Goal: Task Accomplishment & Management: Use online tool/utility

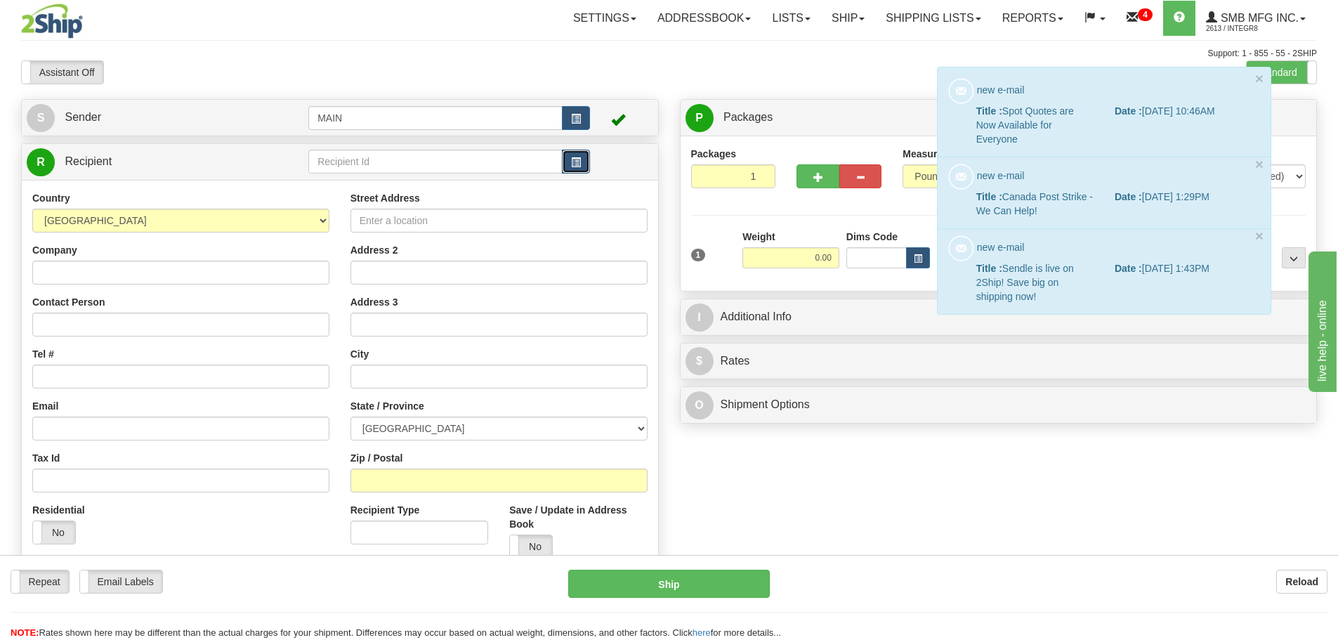
click at [575, 161] on span "button" at bounding box center [576, 162] width 10 height 9
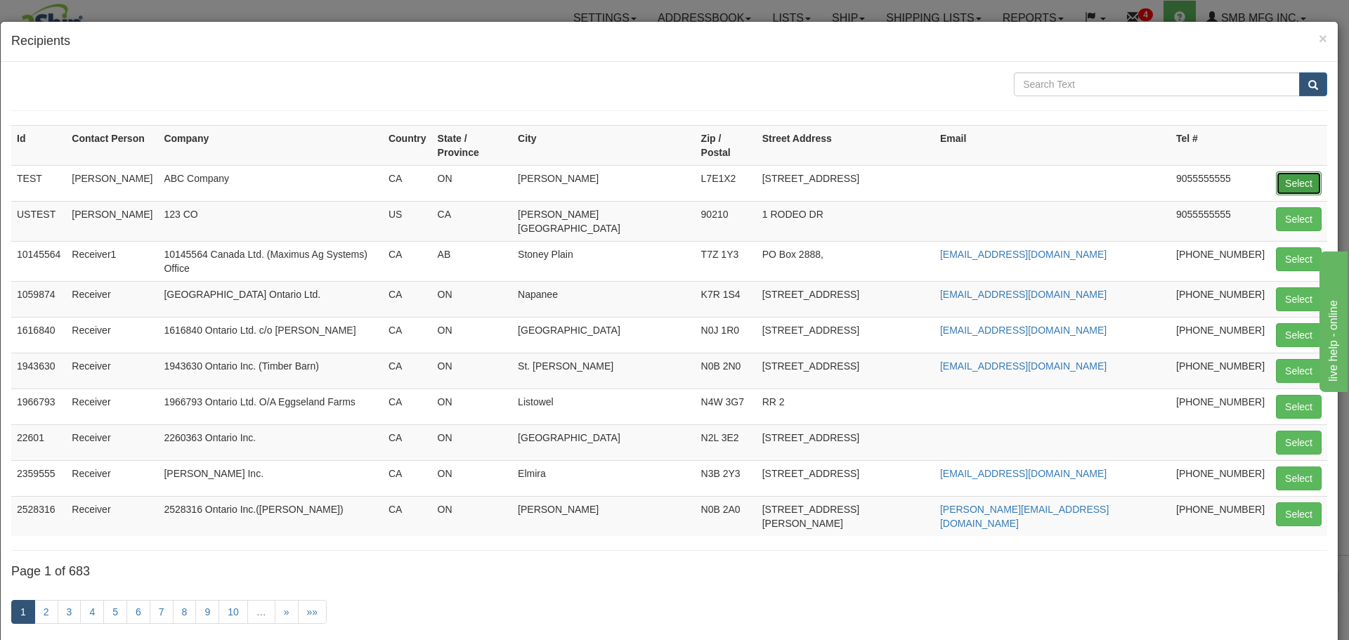
click at [1305, 171] on button "Select" at bounding box center [1299, 183] width 46 height 24
type input "TEST"
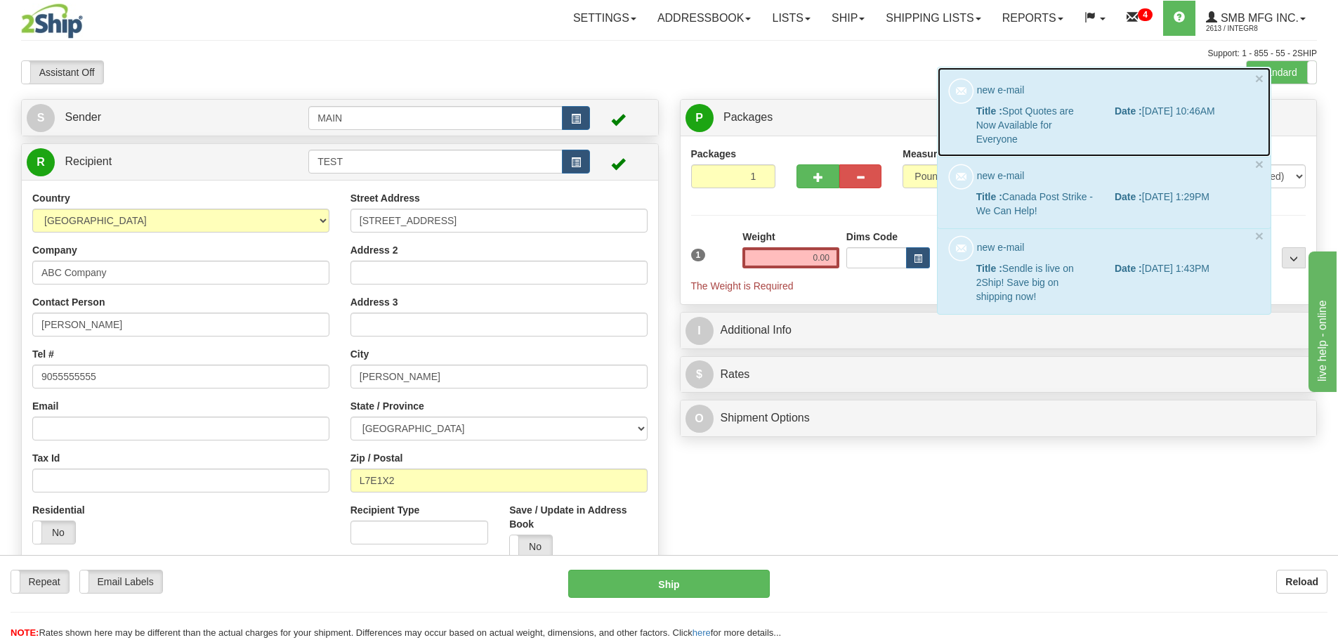
click at [1264, 79] on link at bounding box center [1104, 111] width 333 height 89
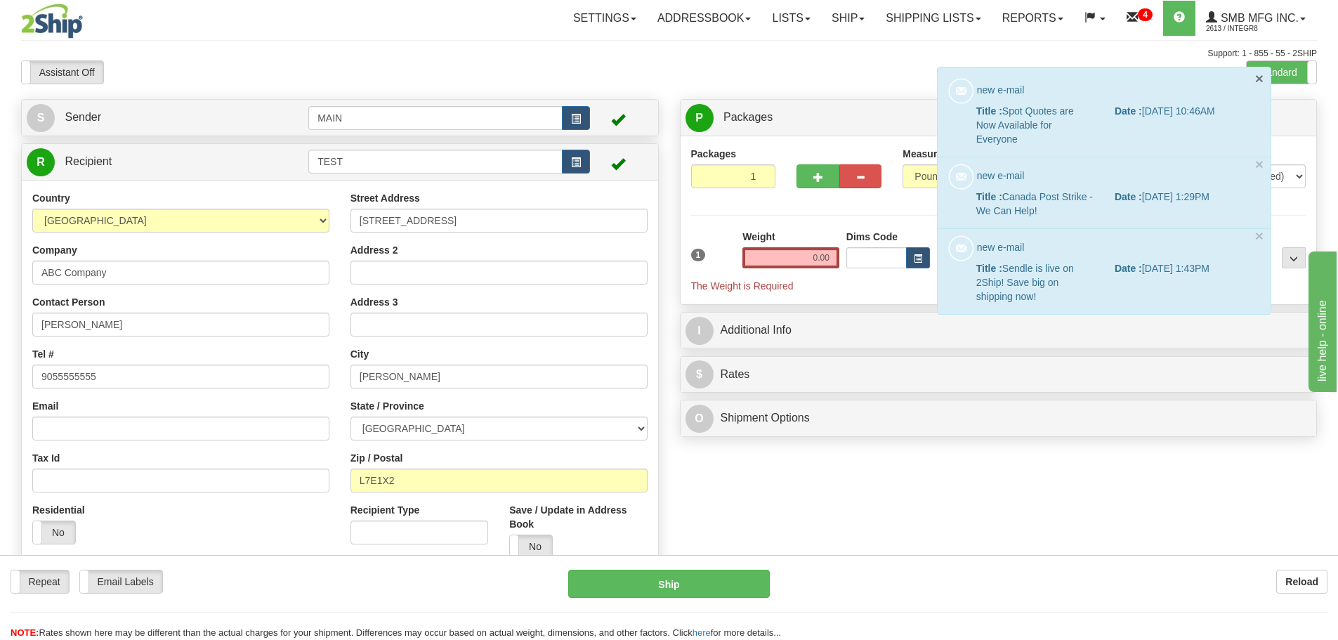
click at [1258, 78] on button "×" at bounding box center [1260, 78] width 8 height 15
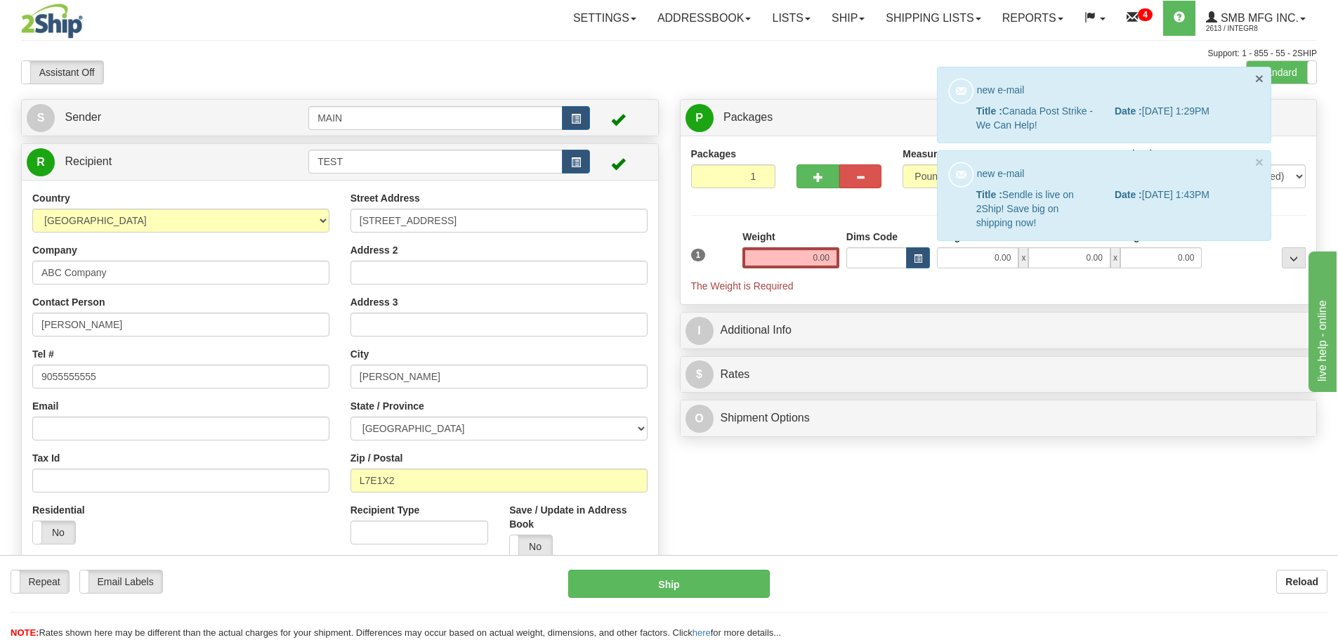
click at [1258, 77] on button "×" at bounding box center [1260, 78] width 8 height 15
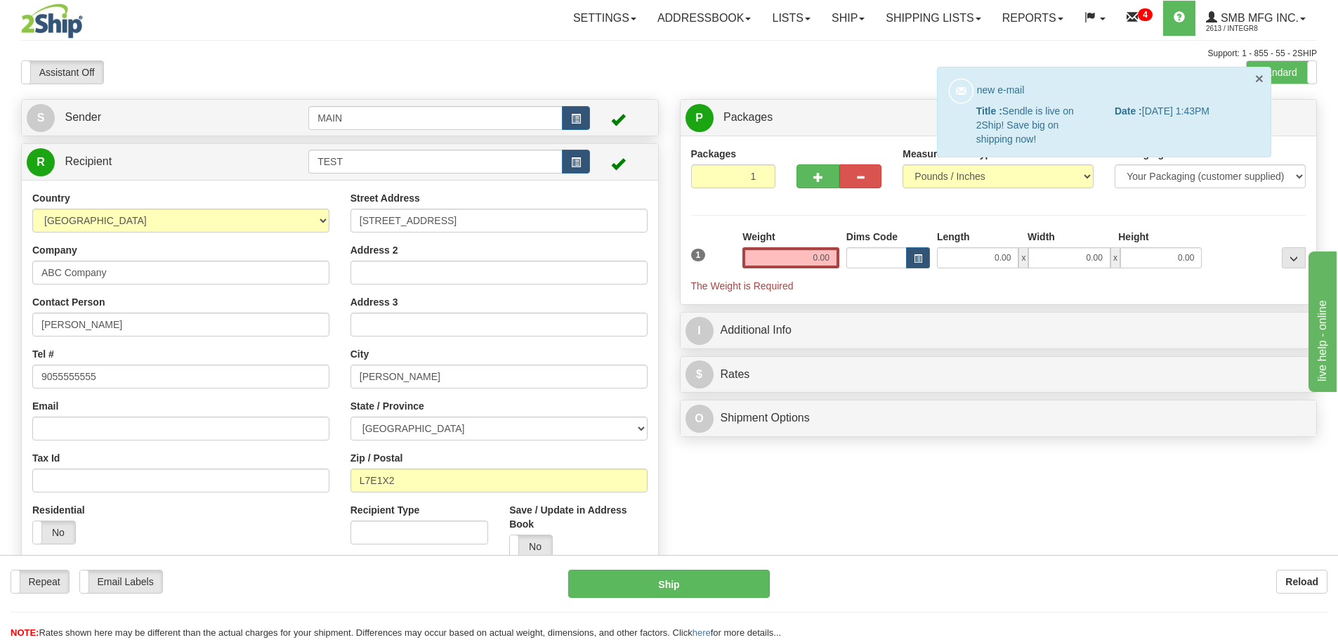
click at [1257, 78] on button "×" at bounding box center [1260, 78] width 8 height 15
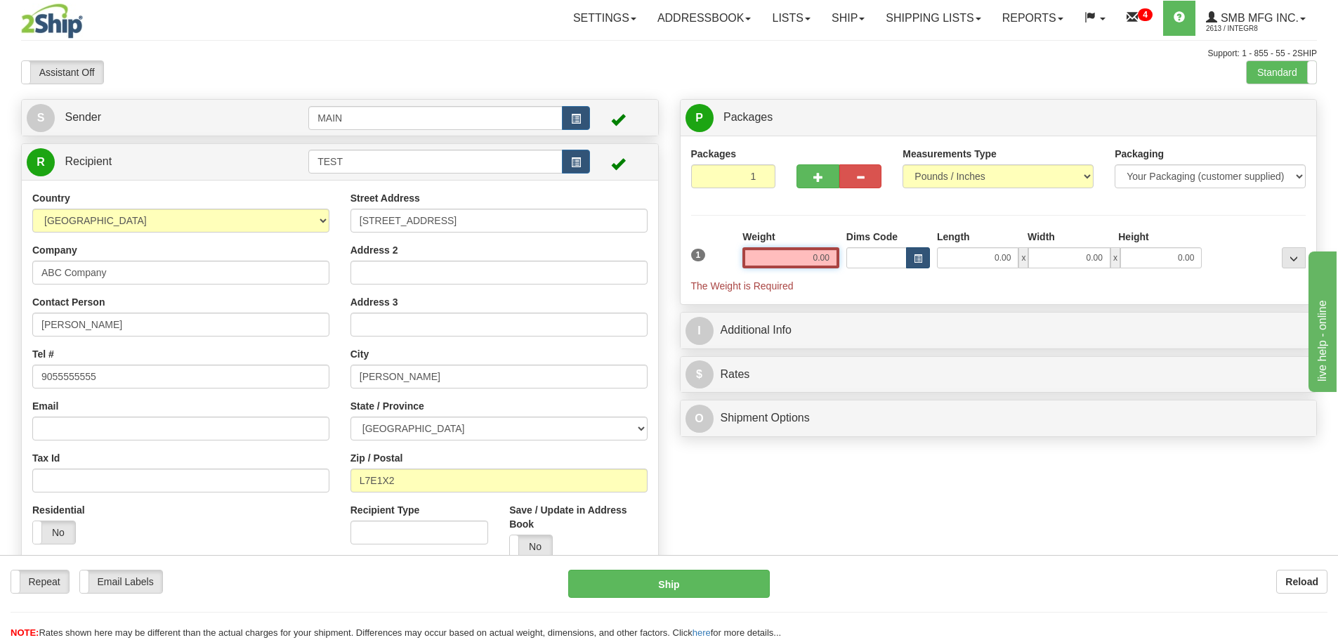
drag, startPoint x: 769, startPoint y: 263, endPoint x: 909, endPoint y: 259, distance: 139.9
click at [909, 259] on div "1 Weight 0.00 Dims Code 0.00" at bounding box center [999, 261] width 623 height 63
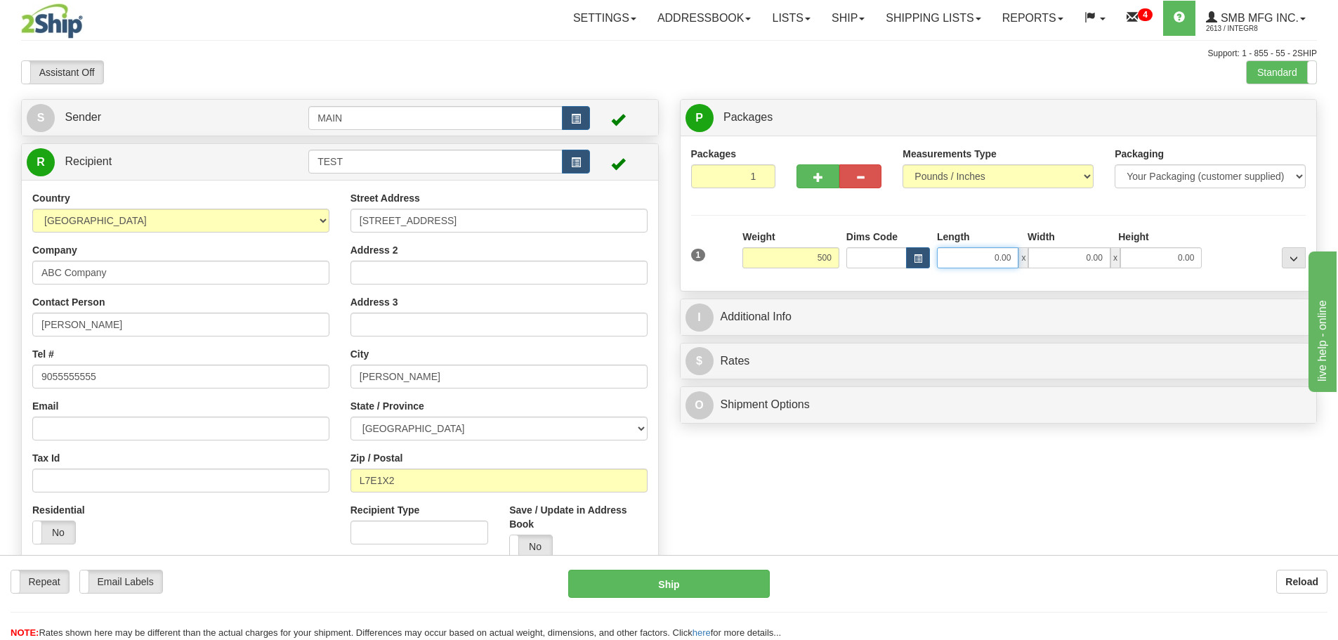
type input "500.00"
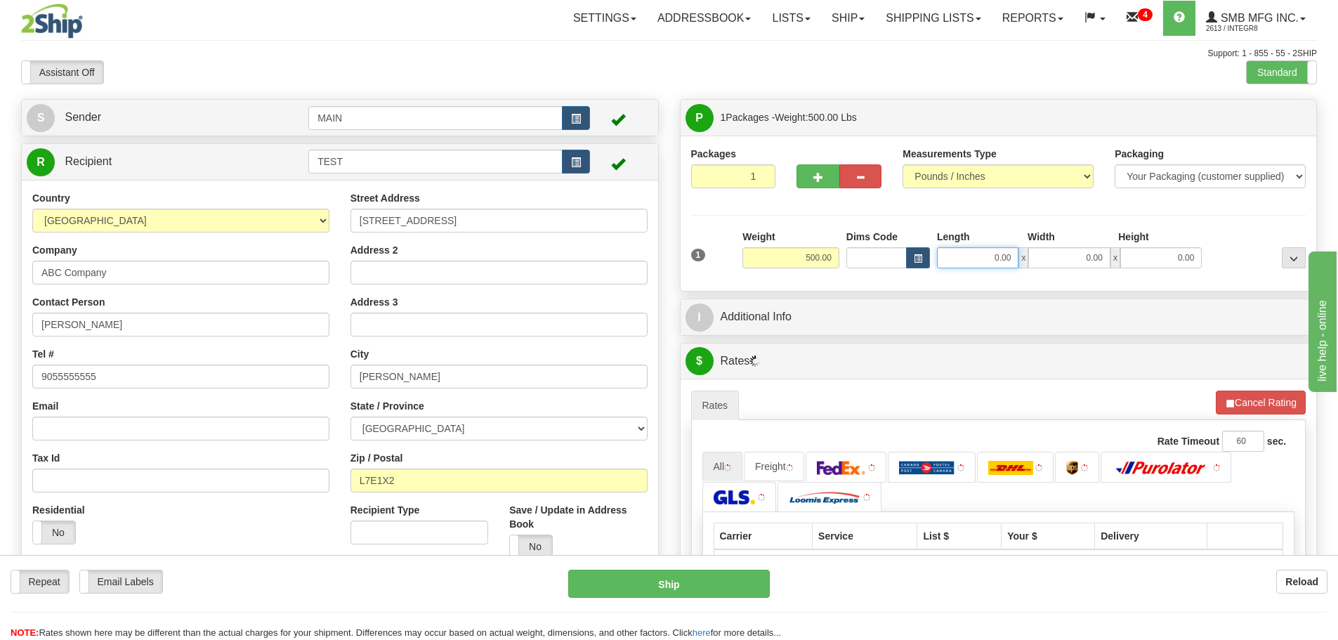
drag, startPoint x: 1001, startPoint y: 258, endPoint x: 1075, endPoint y: 256, distance: 73.8
click at [1075, 256] on div "0.00 x 0.00 x 0.00" at bounding box center [1069, 257] width 265 height 21
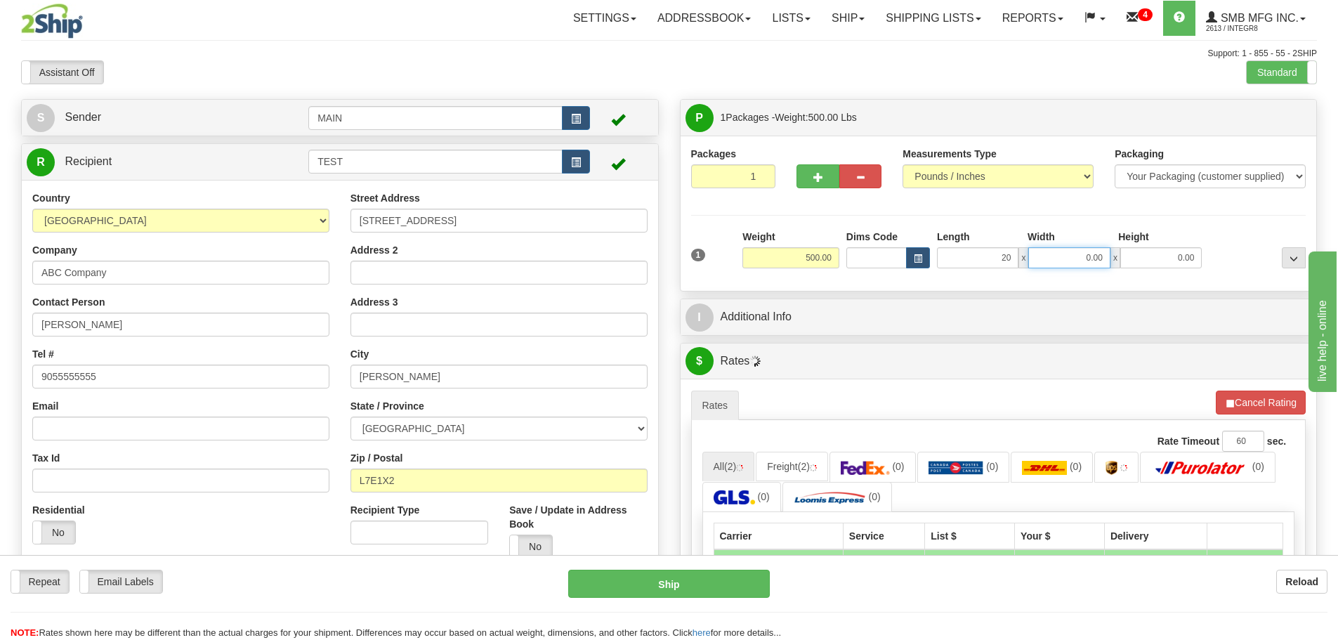
type input "20.00"
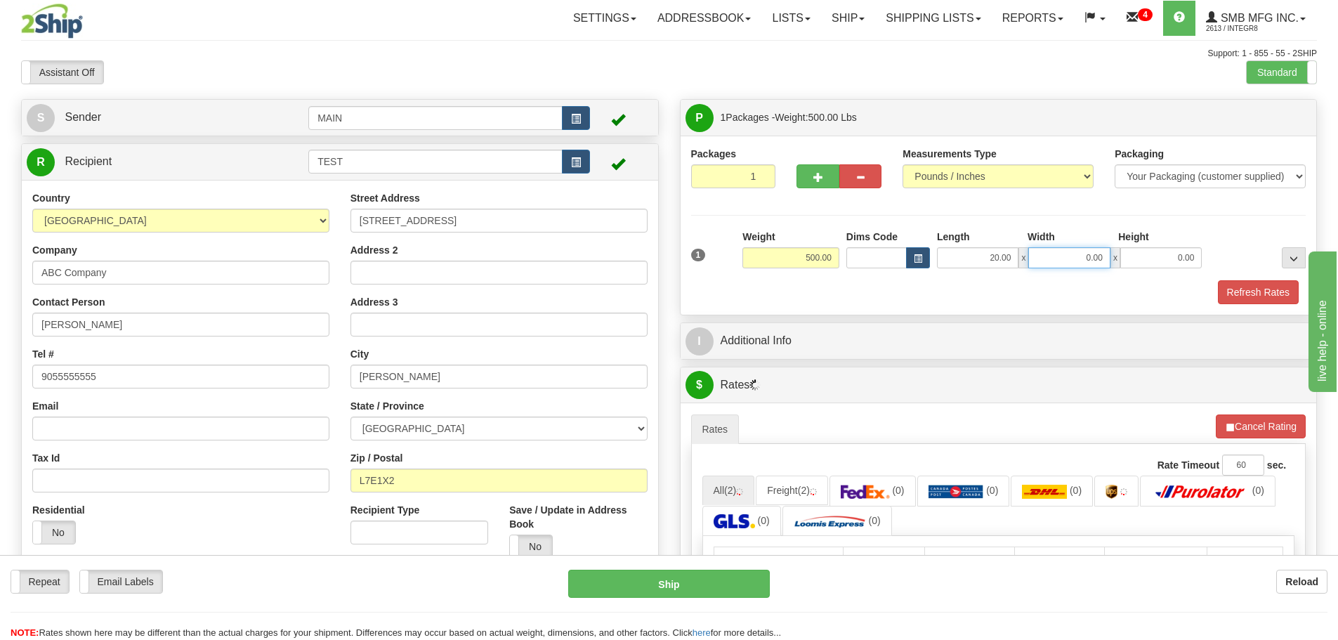
drag, startPoint x: 1057, startPoint y: 259, endPoint x: 1135, endPoint y: 258, distance: 78.0
click at [1135, 258] on div "20.00 x 0.00 x 0.00" at bounding box center [1069, 257] width 265 height 21
type input "20.00"
drag, startPoint x: 1234, startPoint y: 259, endPoint x: 1258, endPoint y: 254, distance: 24.3
click at [1258, 259] on div "1 Weight 500.00 Dims Code x" at bounding box center [999, 255] width 623 height 50
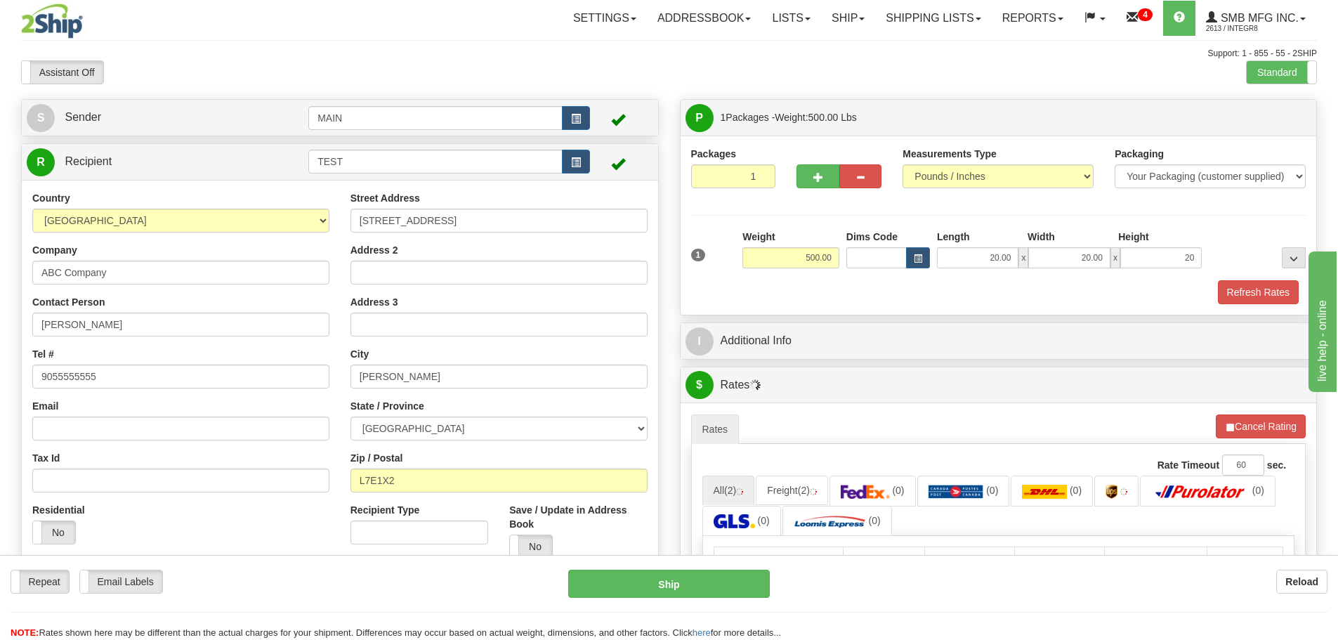
type input "20.00"
click at [1188, 215] on hr at bounding box center [998, 215] width 615 height 1
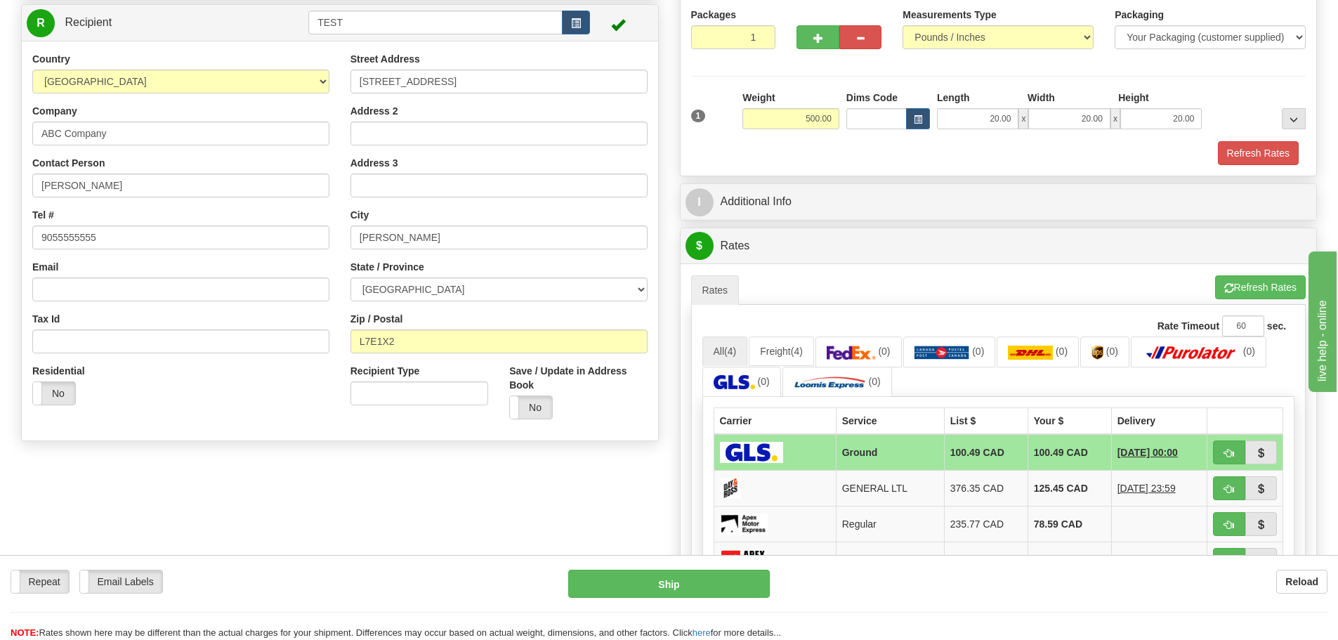
scroll to position [141, 0]
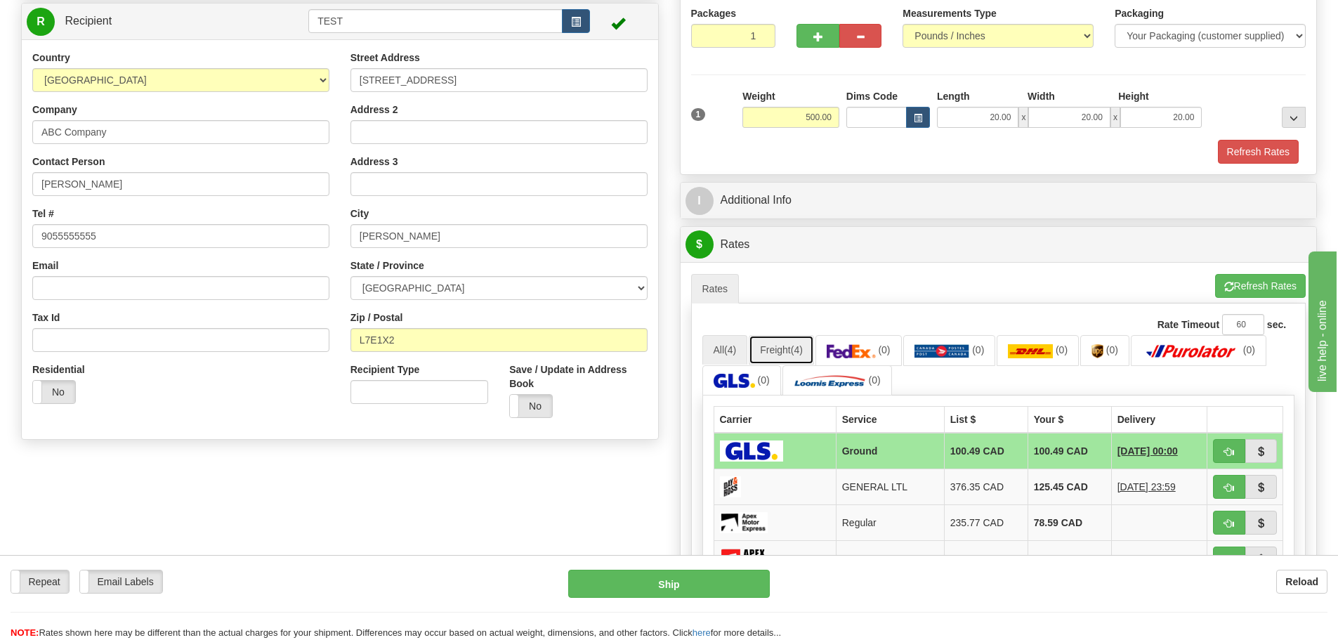
click at [814, 350] on link "Freight (4)" at bounding box center [781, 350] width 65 height 30
click at [780, 351] on link "Freight (4)" at bounding box center [781, 350] width 65 height 30
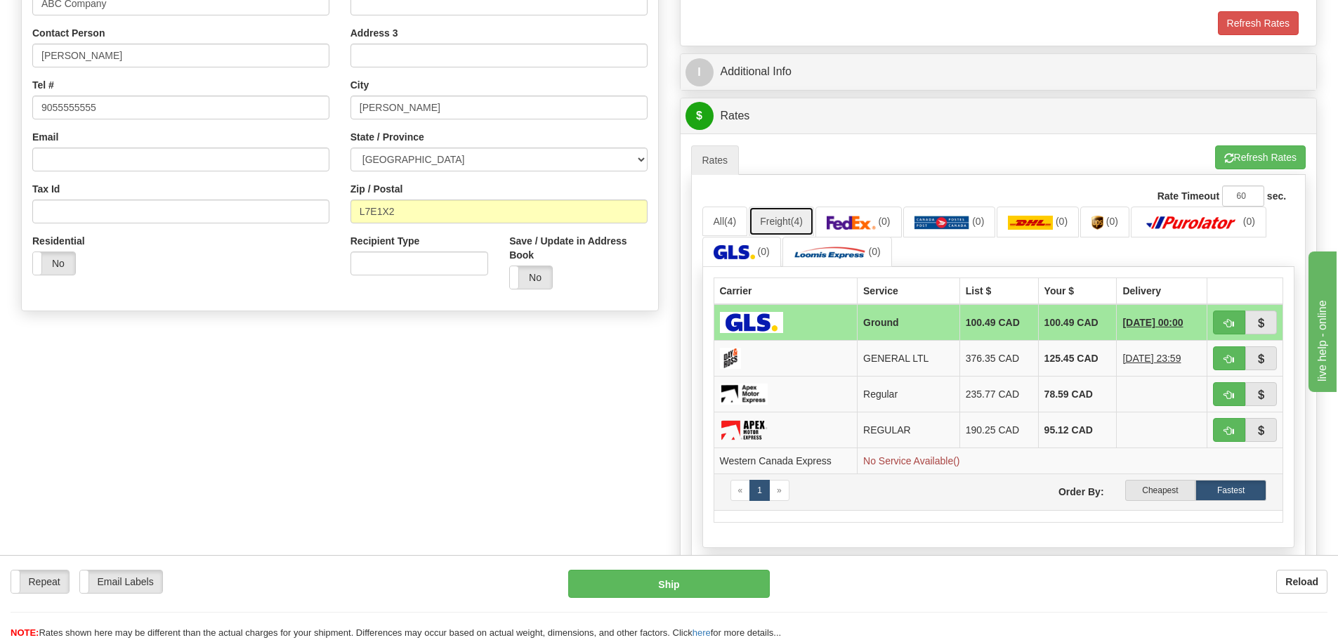
scroll to position [281, 0]
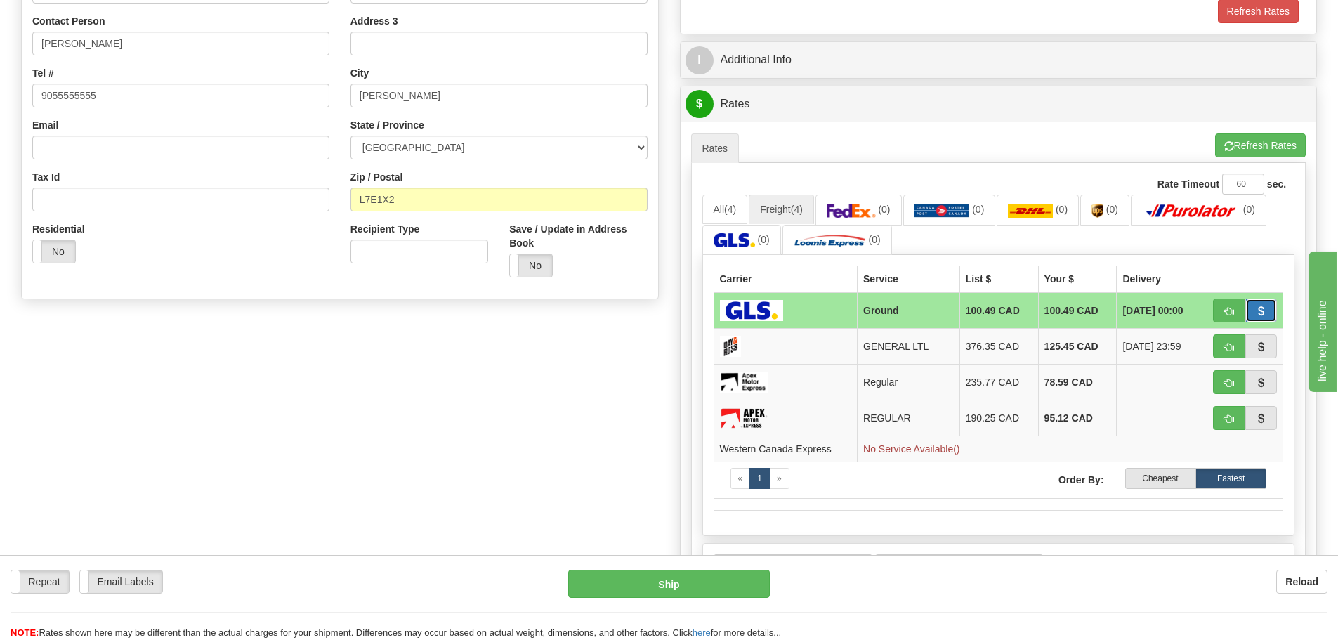
click at [1268, 313] on button "button" at bounding box center [1262, 311] width 32 height 24
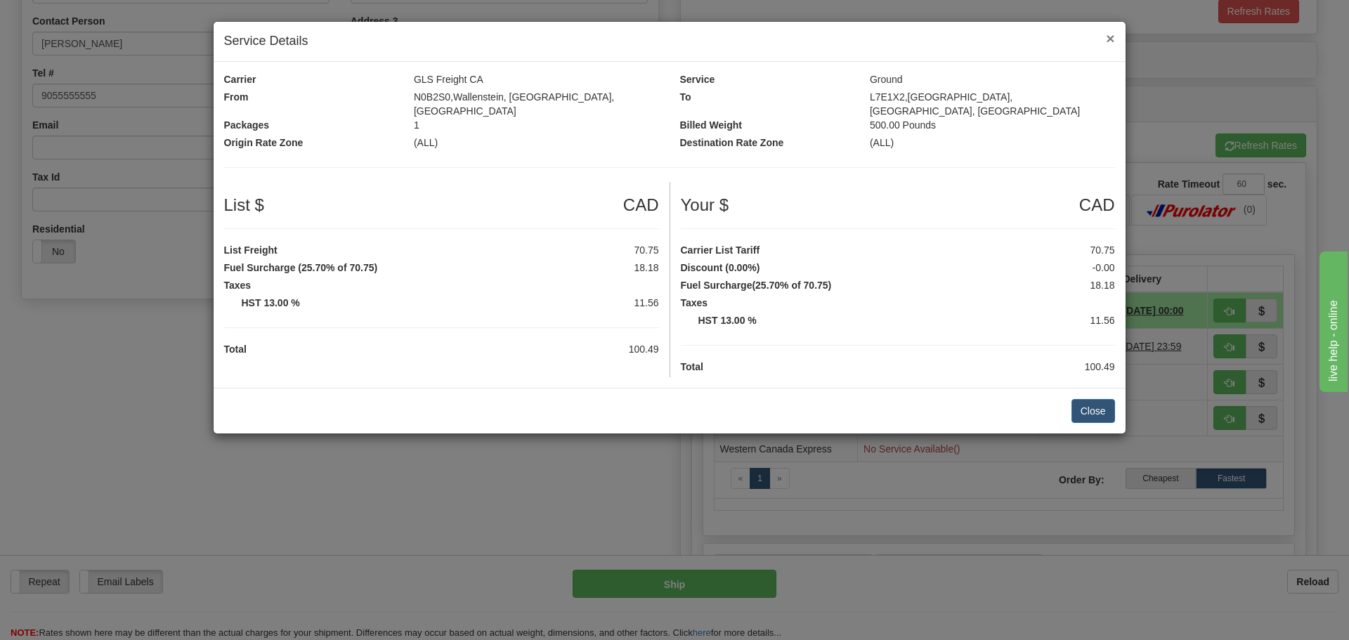
click at [1111, 36] on span "×" at bounding box center [1110, 38] width 8 height 16
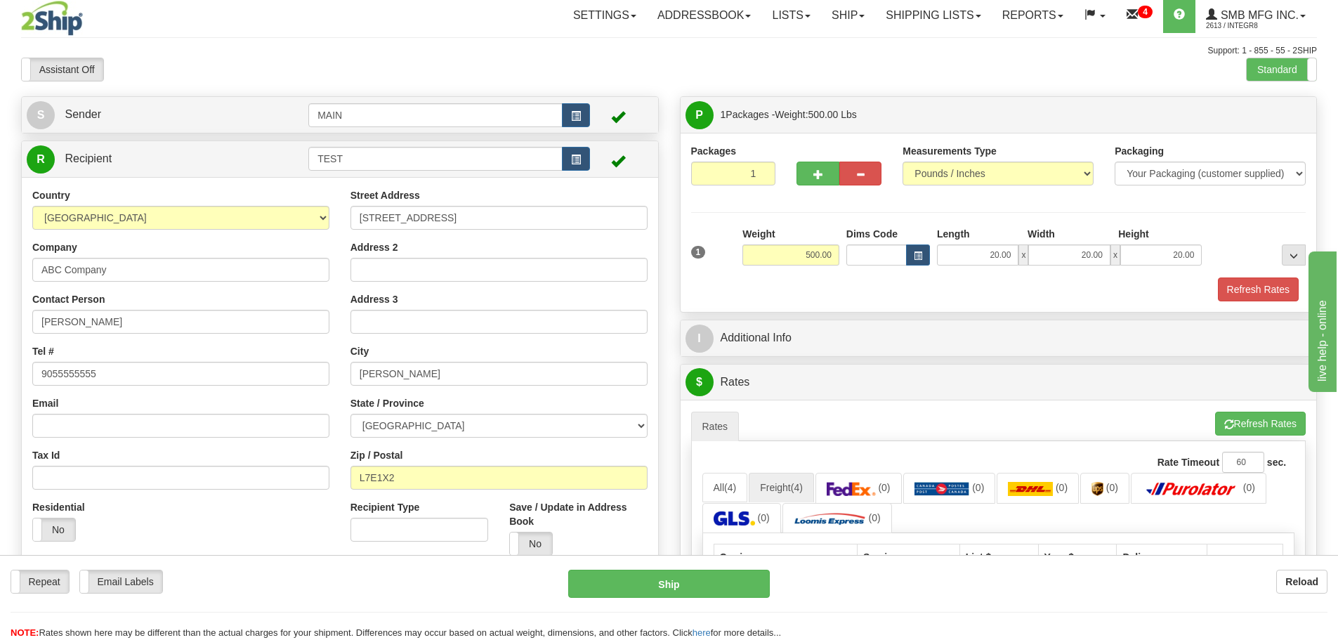
scroll to position [0, 0]
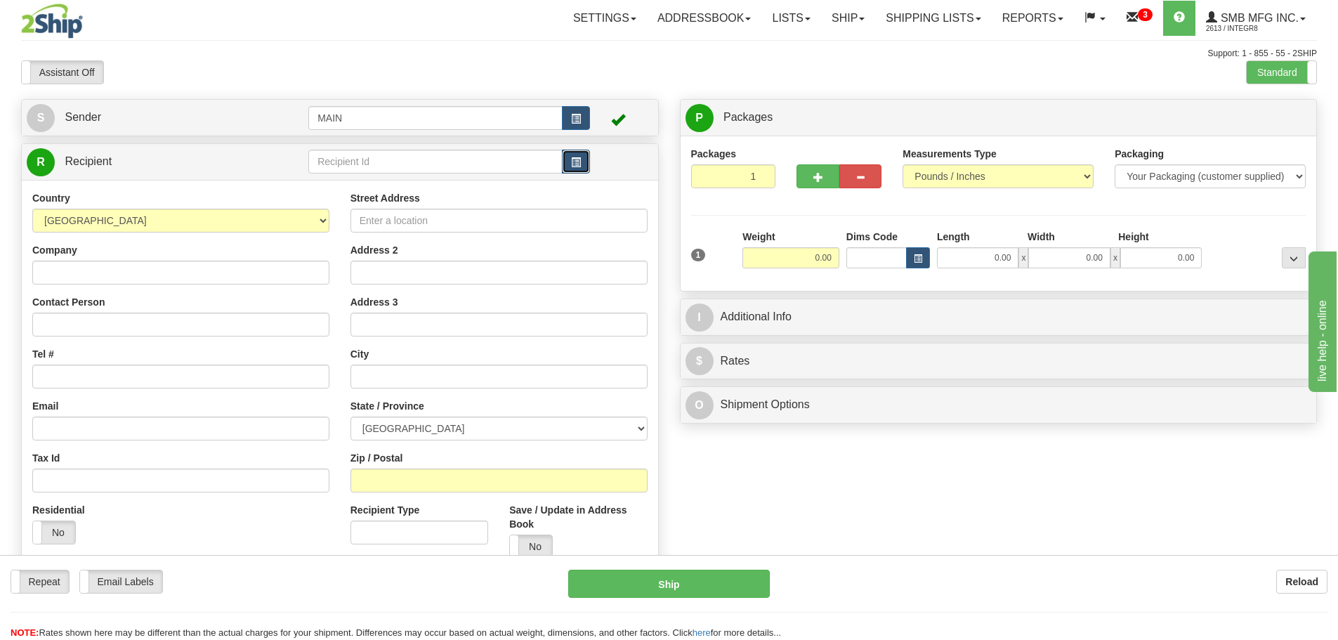
click at [586, 160] on button "button" at bounding box center [576, 162] width 28 height 24
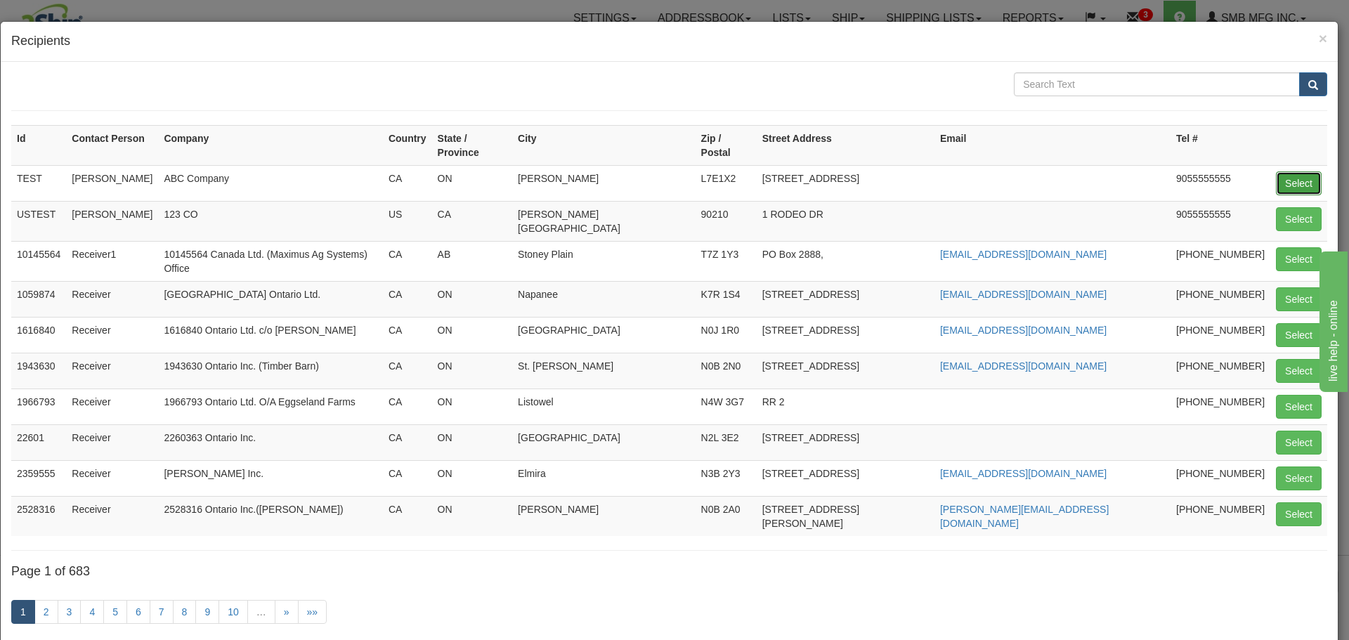
click at [1276, 171] on button "Select" at bounding box center [1299, 183] width 46 height 24
type input "TEST"
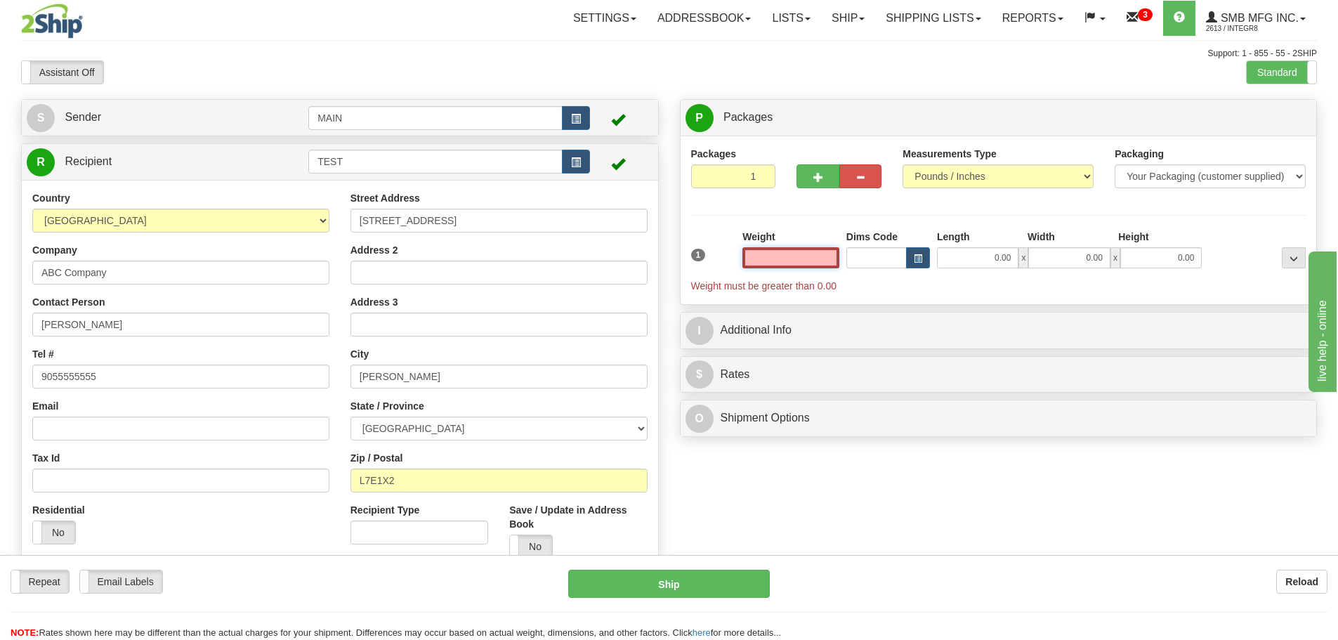
drag, startPoint x: 790, startPoint y: 254, endPoint x: 875, endPoint y: 254, distance: 85.0
click at [875, 254] on div "1 Weight Dims Code Length x" at bounding box center [999, 261] width 623 height 63
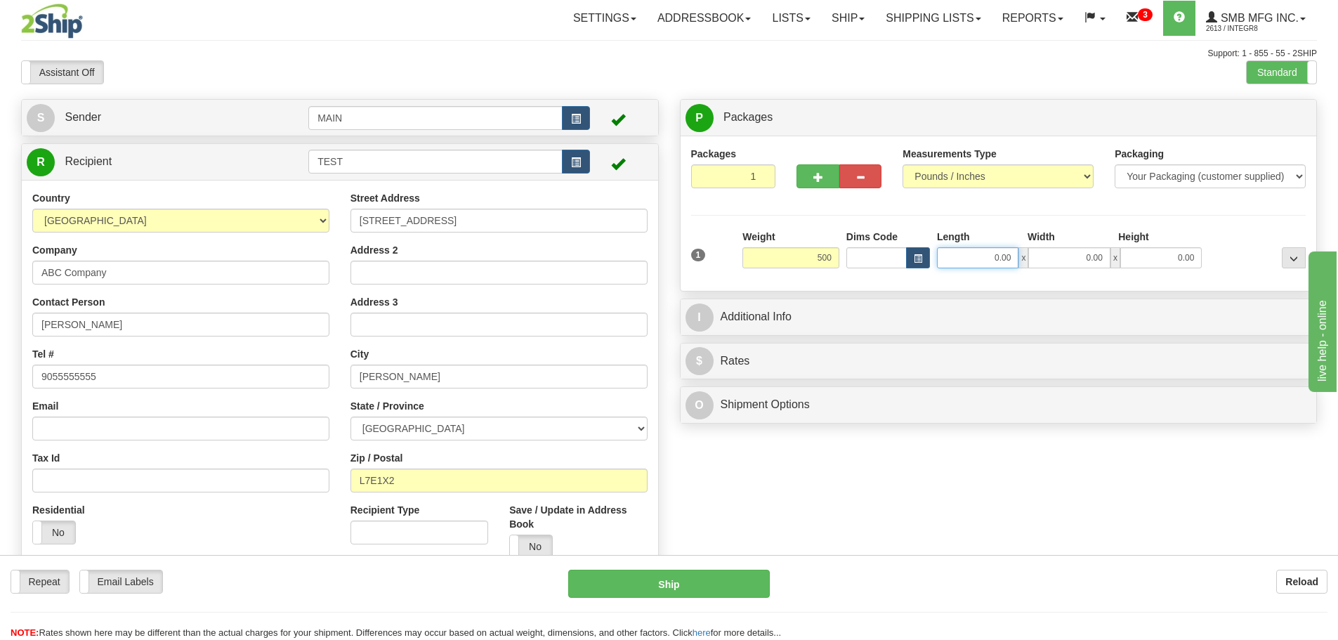
type input "500.00"
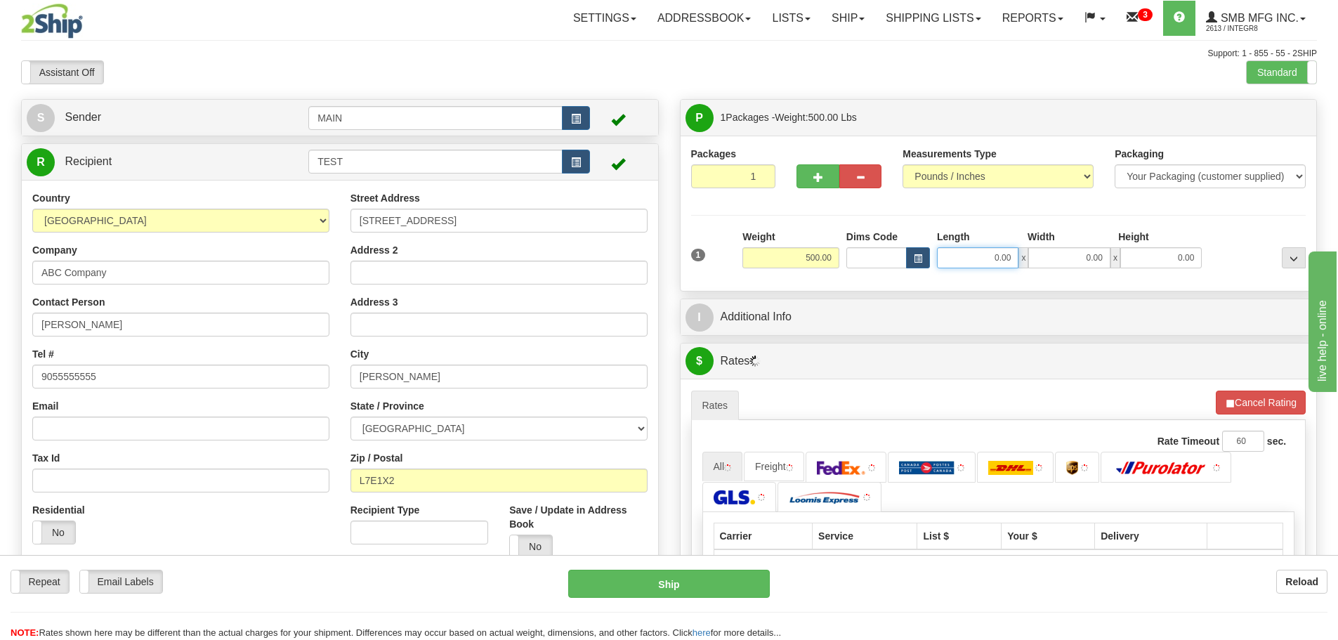
drag, startPoint x: 978, startPoint y: 255, endPoint x: 1069, endPoint y: 253, distance: 90.7
click at [1068, 254] on div "0.00 x 0.00 x 0.00" at bounding box center [1069, 257] width 265 height 21
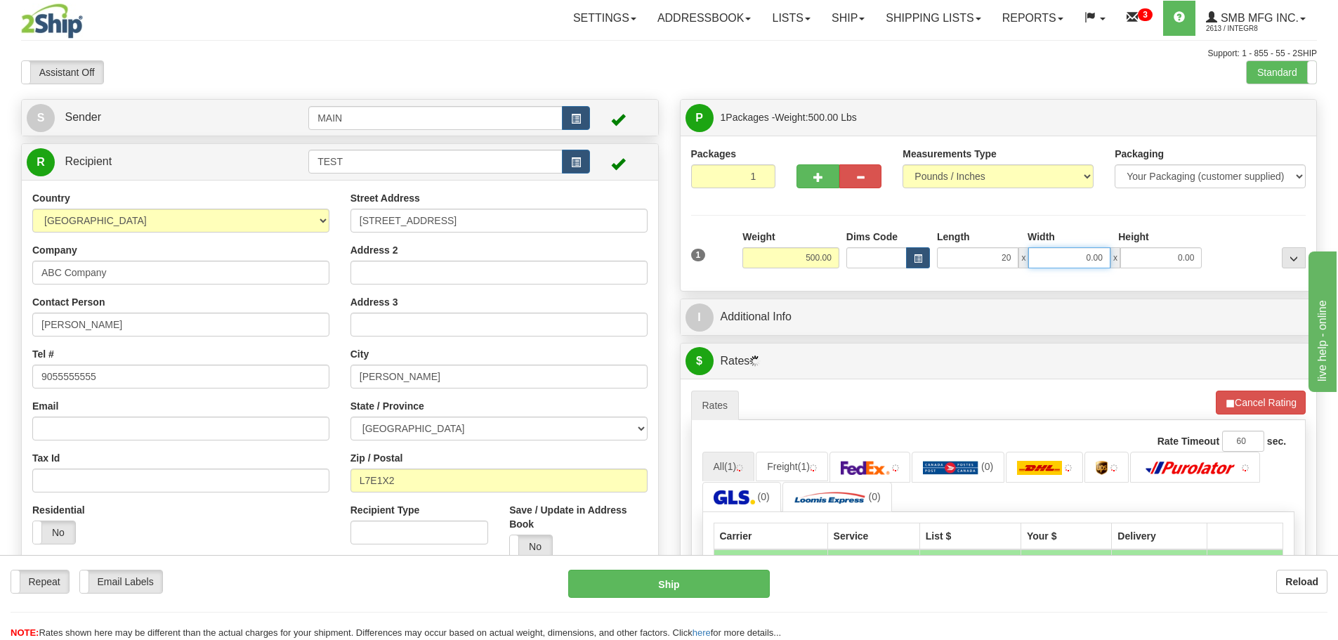
type input "20.00"
drag, startPoint x: 1062, startPoint y: 259, endPoint x: 1138, endPoint y: 256, distance: 76.6
click at [1137, 258] on div "20.00 x 0.00 x 0.00" at bounding box center [1069, 257] width 265 height 21
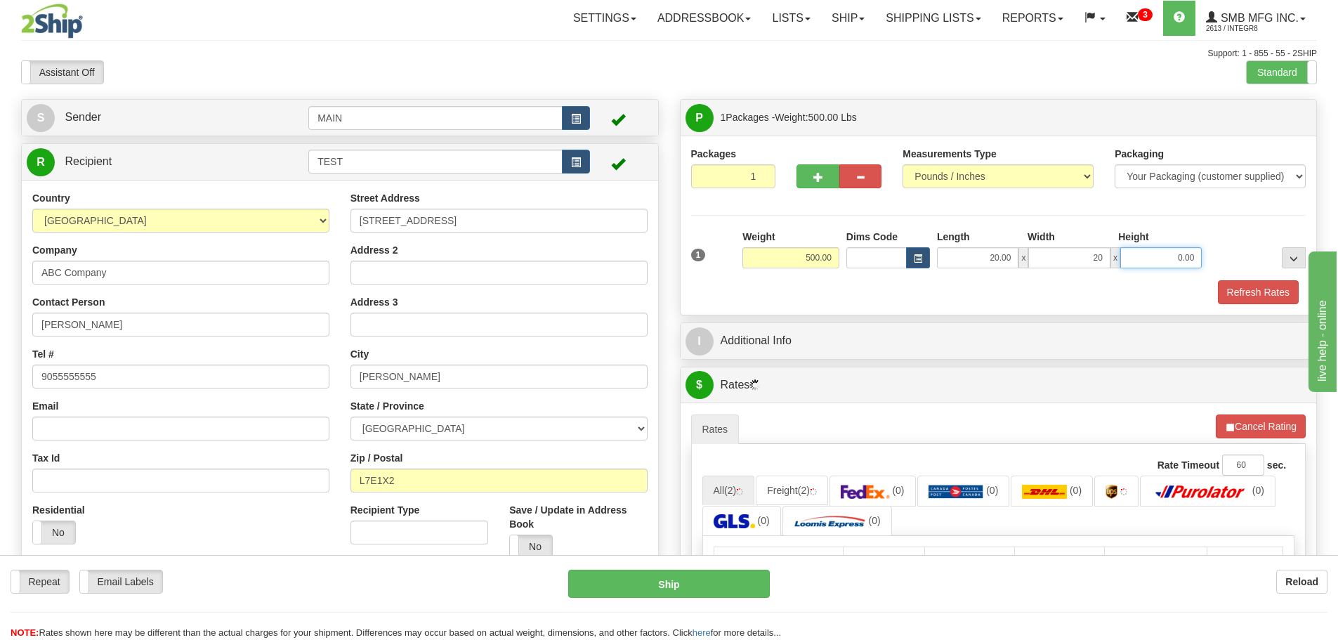
type input "20.00"
drag, startPoint x: 1143, startPoint y: 256, endPoint x: 1222, endPoint y: 256, distance: 78.7
click at [1221, 256] on div "1 Weight 500.00 Dims Code x" at bounding box center [999, 255] width 623 height 50
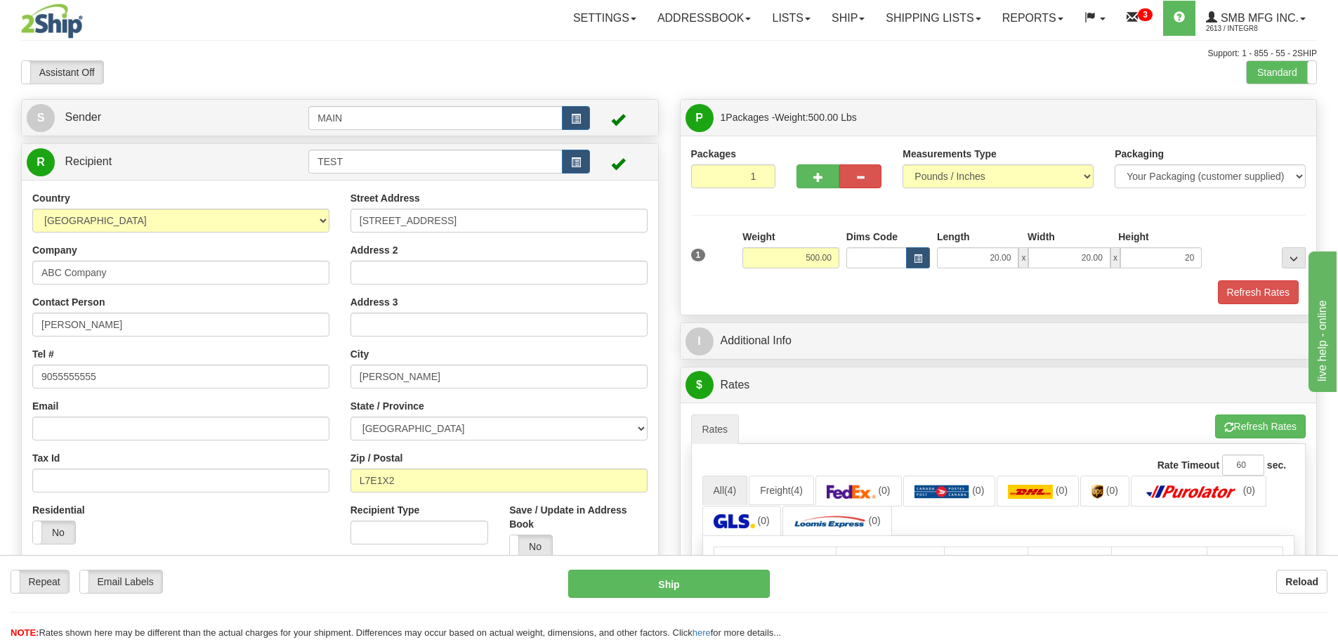
type input "20.00"
click at [1235, 230] on div at bounding box center [1258, 249] width 104 height 39
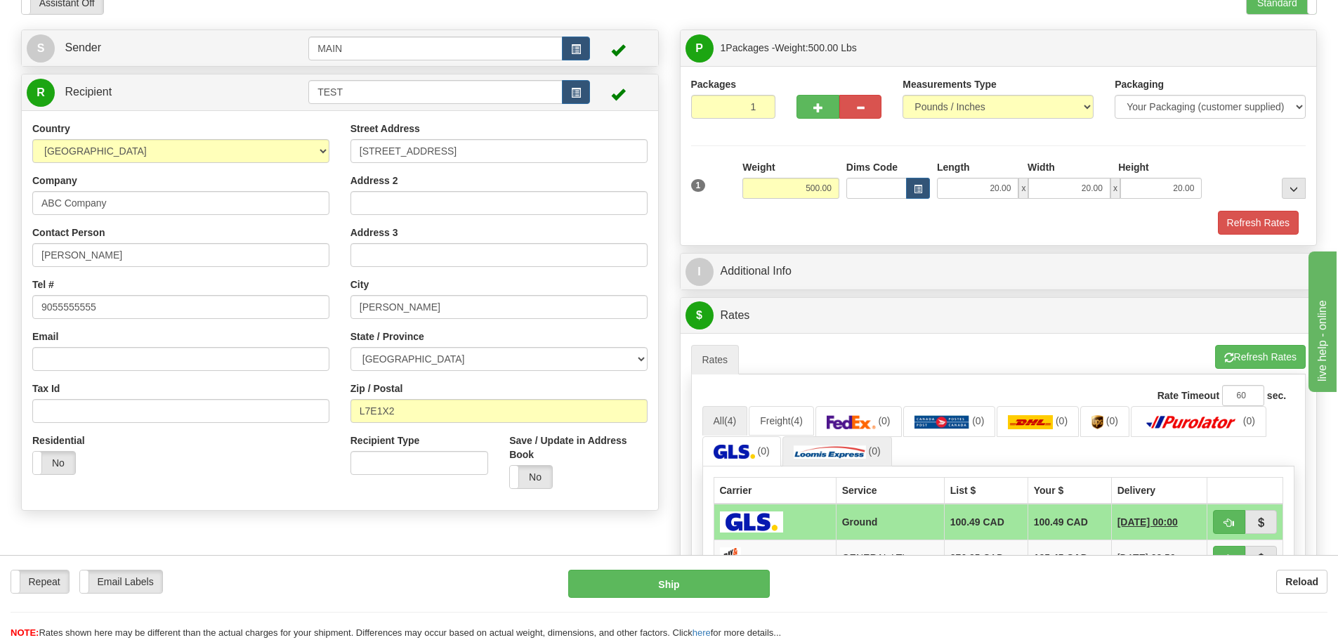
scroll to position [70, 0]
click at [791, 412] on link "Freight (4)" at bounding box center [781, 420] width 65 height 30
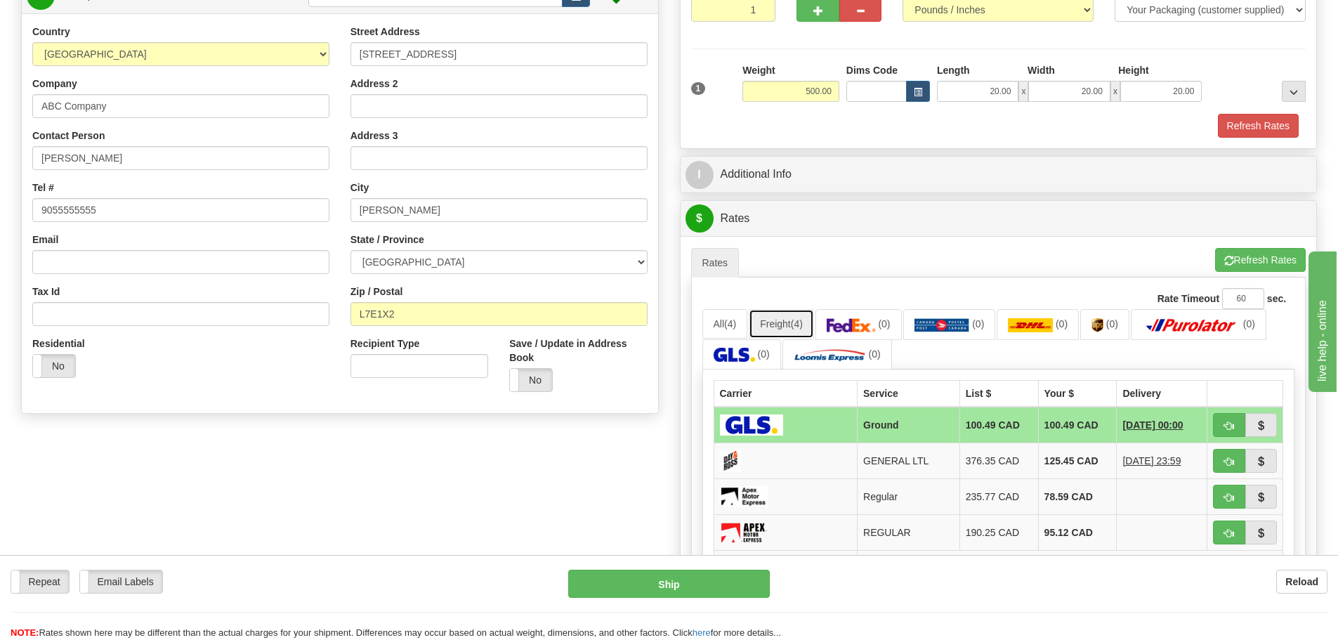
scroll to position [211, 0]
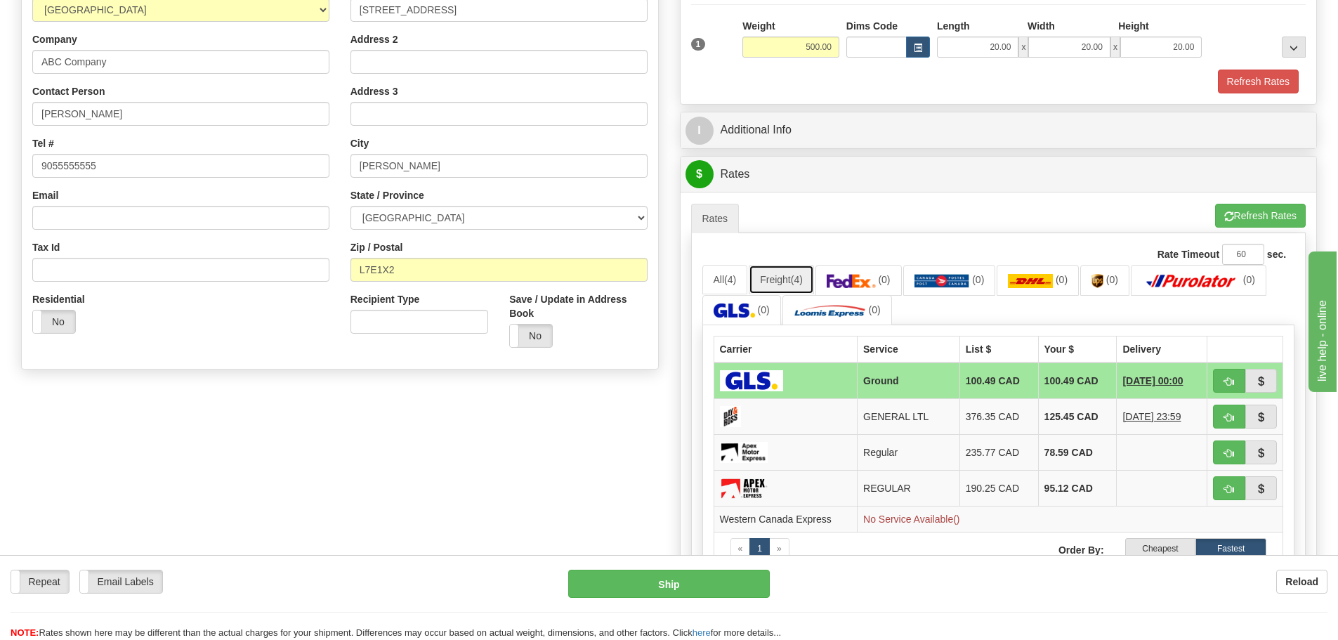
click at [796, 281] on link "Freight (4)" at bounding box center [781, 280] width 65 height 30
